Goal: Information Seeking & Learning: Learn about a topic

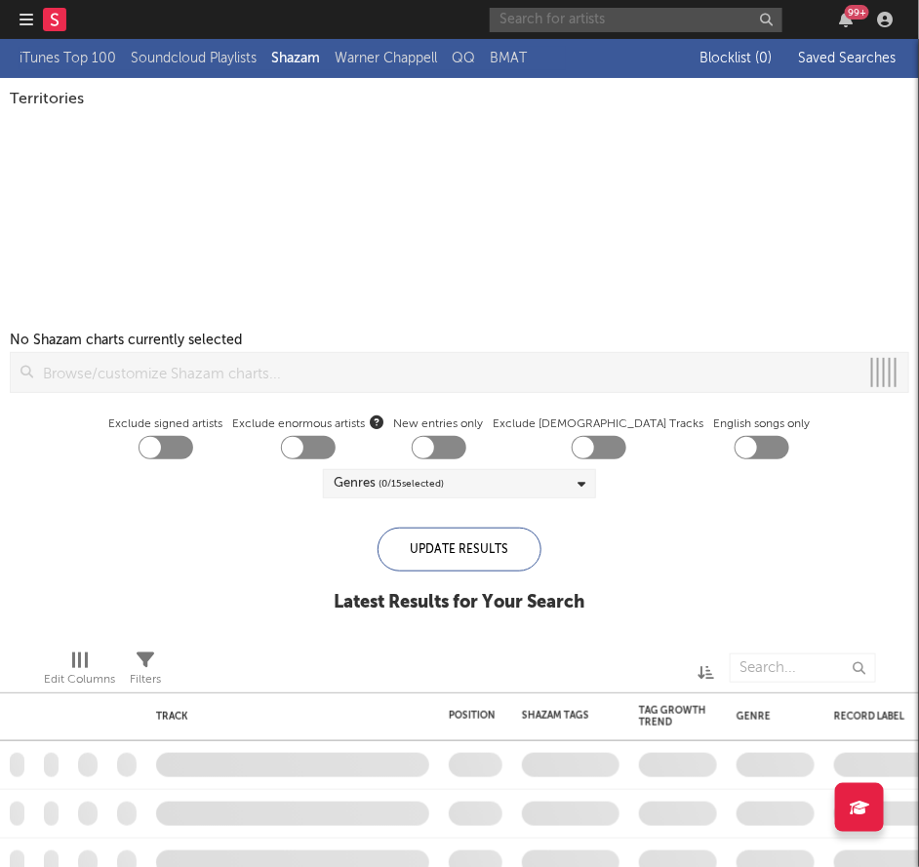
click at [672, 17] on input "text" at bounding box center [636, 20] width 293 height 24
checkbox input "true"
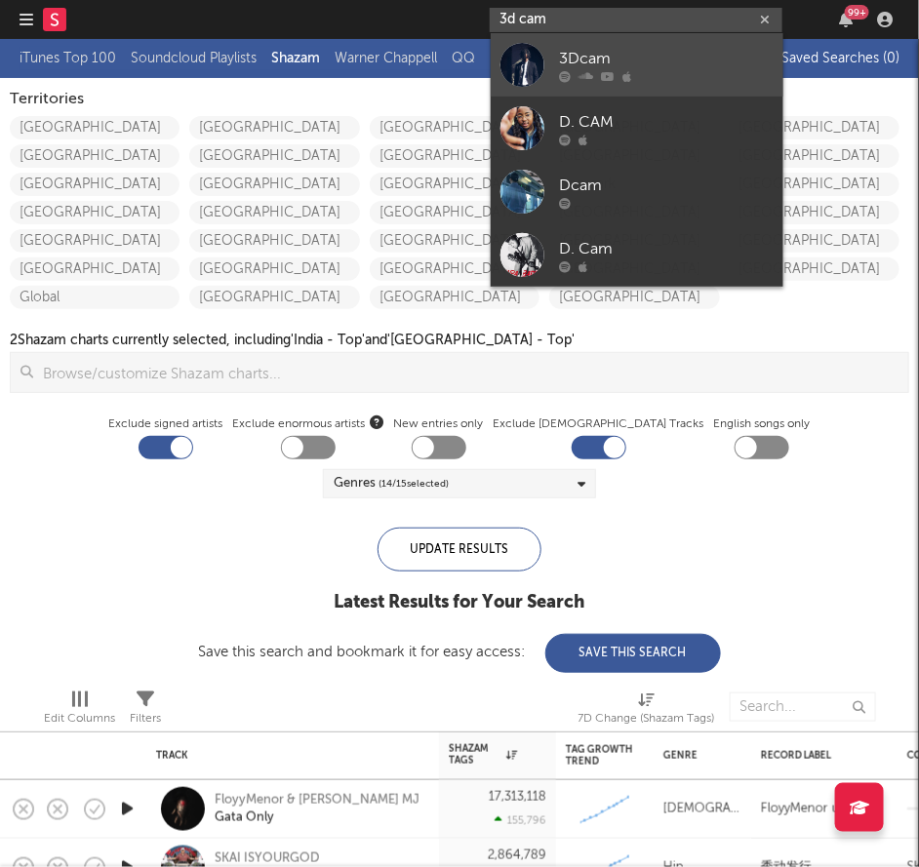
type input "3d cam"
click at [655, 44] on link "3Dcam" at bounding box center [637, 64] width 293 height 63
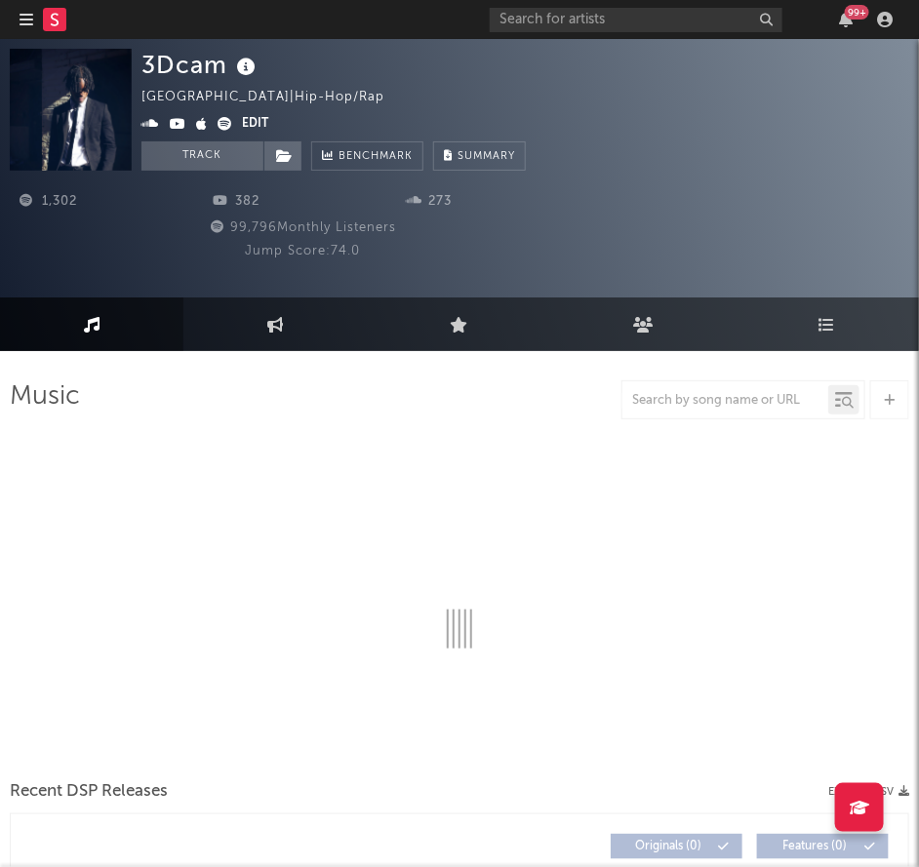
select select "6m"
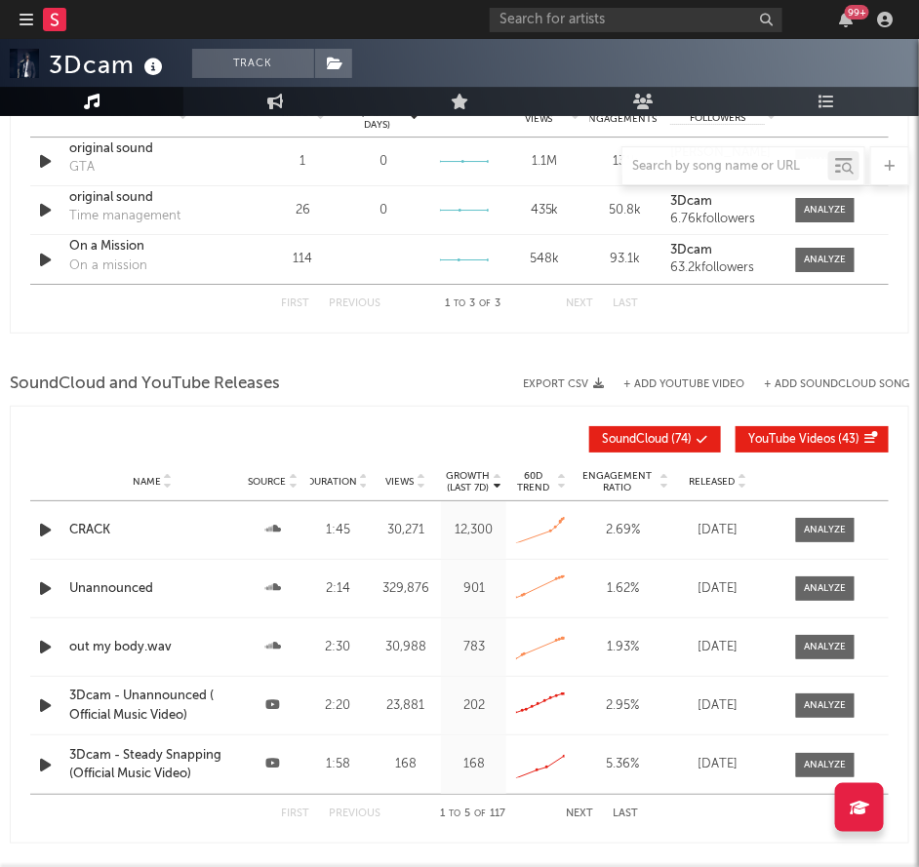
scroll to position [1583, 0]
